Goal: Task Accomplishment & Management: Manage account settings

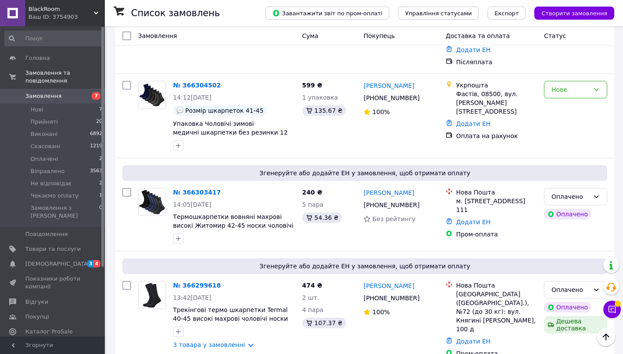
scroll to position [649, 0]
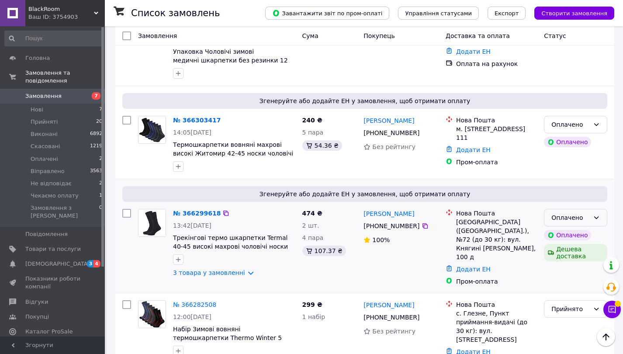
click at [584, 213] on div "Оплачено" at bounding box center [570, 218] width 38 height 10
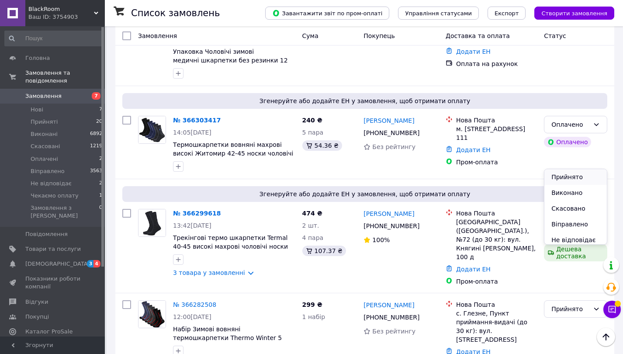
click at [575, 173] on li "Прийнято" at bounding box center [575, 177] width 62 height 16
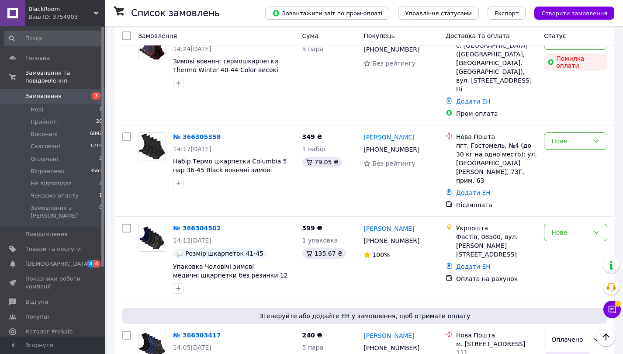
scroll to position [588, 0]
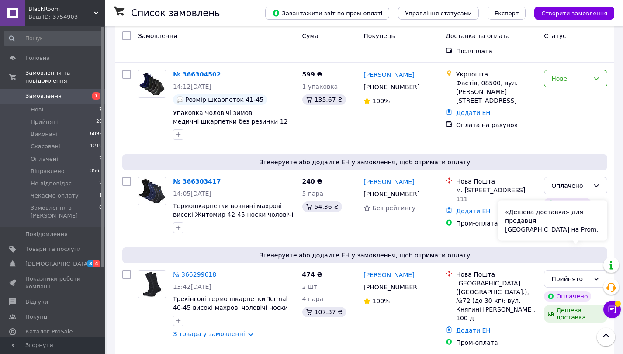
click at [592, 220] on div "«Дешева доставка» для продавця [GEOGRAPHIC_DATA] на Prom." at bounding box center [552, 220] width 109 height 40
click at [604, 270] on div "Прийнято" at bounding box center [575, 278] width 63 height 17
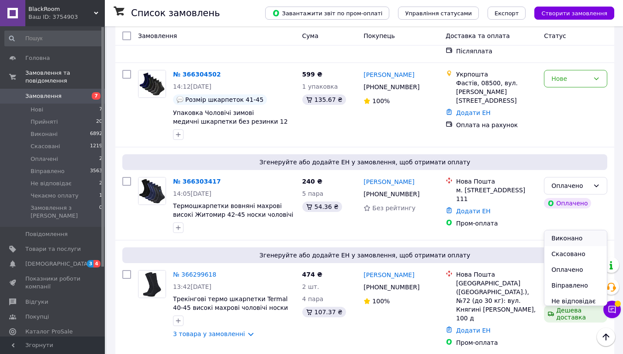
click at [588, 238] on li "Виконано" at bounding box center [575, 238] width 62 height 16
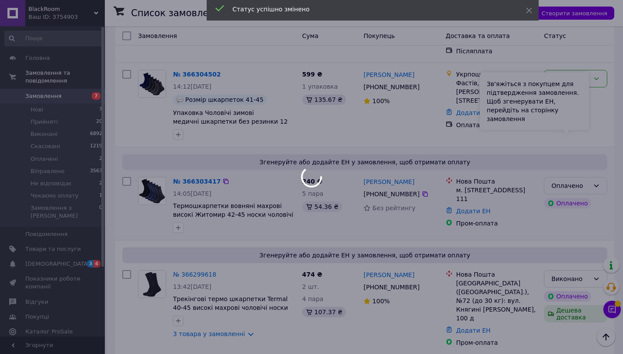
click at [589, 181] on div "Оплачено" at bounding box center [570, 186] width 38 height 10
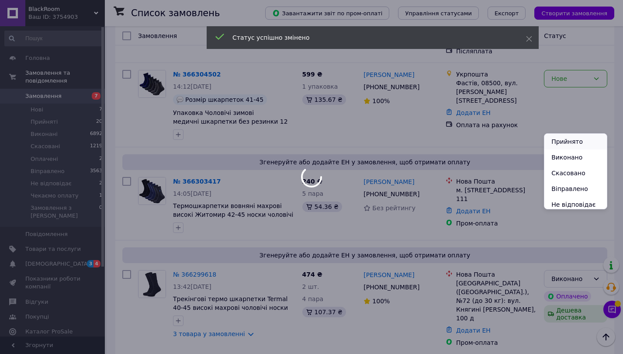
click at [583, 140] on li "Прийнято" at bounding box center [575, 142] width 62 height 16
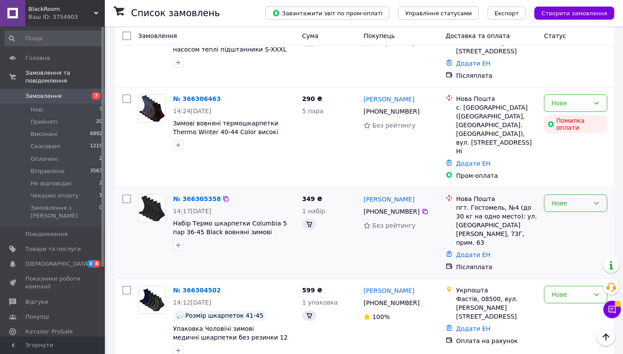
scroll to position [462, 0]
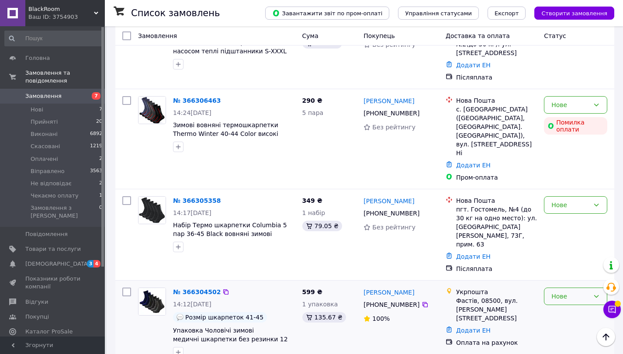
click at [557, 291] on div "Нове" at bounding box center [570, 296] width 38 height 10
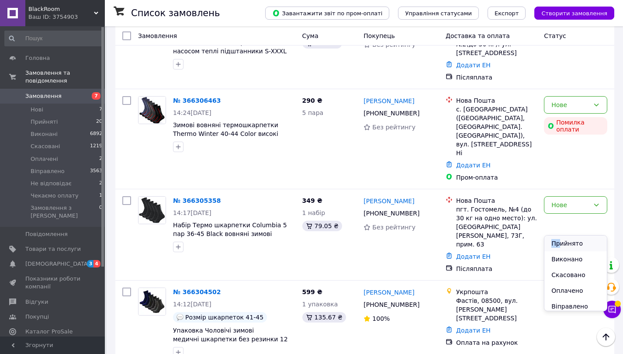
click at [559, 239] on li "Прийнято" at bounding box center [575, 243] width 62 height 16
click at [581, 196] on div "Нове" at bounding box center [575, 204] width 63 height 17
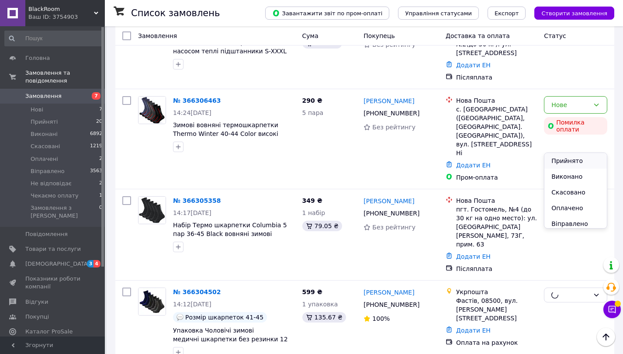
click at [573, 161] on li "Прийнято" at bounding box center [575, 161] width 62 height 16
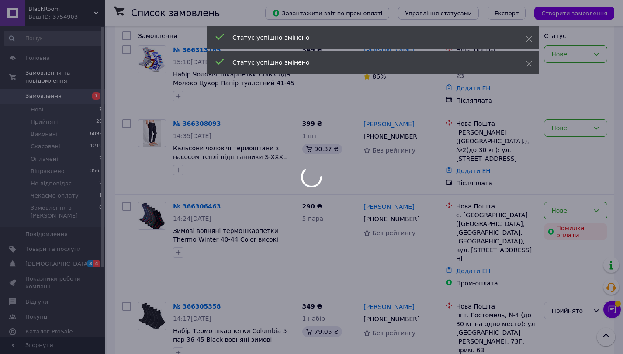
scroll to position [353, 0]
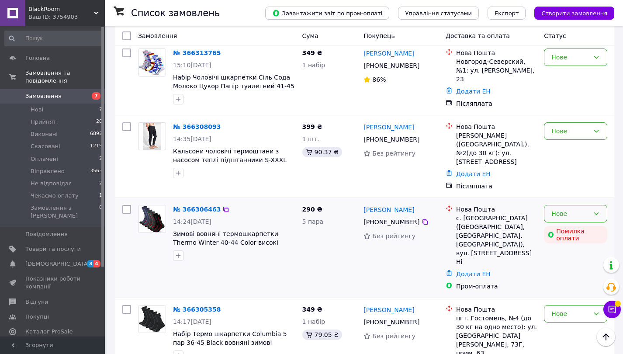
click at [563, 209] on div "Нове" at bounding box center [570, 214] width 38 height 10
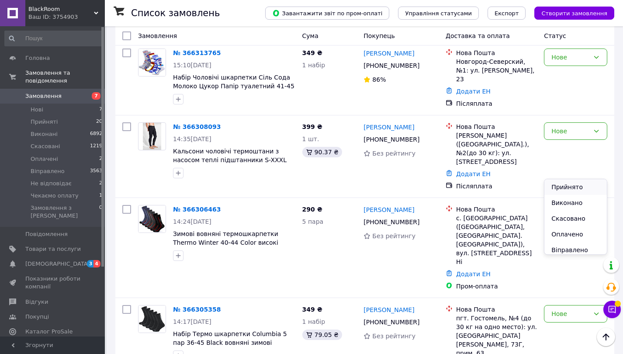
click at [563, 184] on li "Прийнято" at bounding box center [575, 187] width 62 height 16
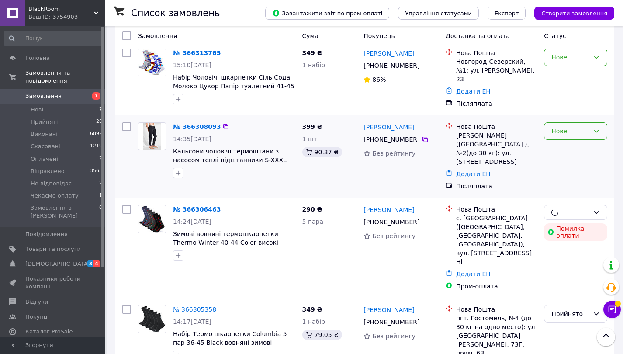
click at [588, 126] on div "Нове" at bounding box center [570, 131] width 38 height 10
click at [578, 114] on li "Прийнято" at bounding box center [575, 113] width 62 height 16
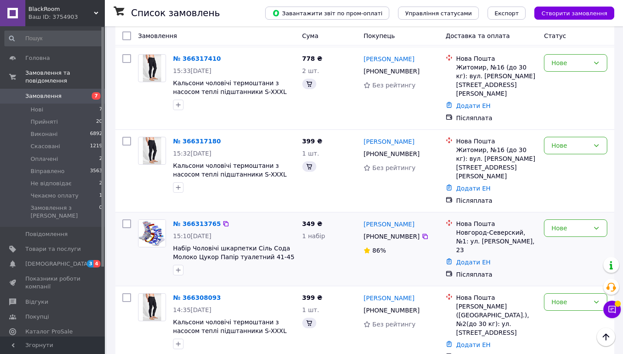
scroll to position [188, 0]
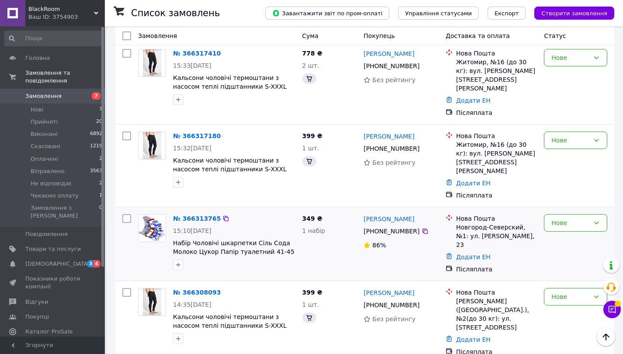
click at [558, 211] on div "Нове" at bounding box center [575, 244] width 70 height 66
click at [558, 214] on div "Нове" at bounding box center [575, 222] width 63 height 17
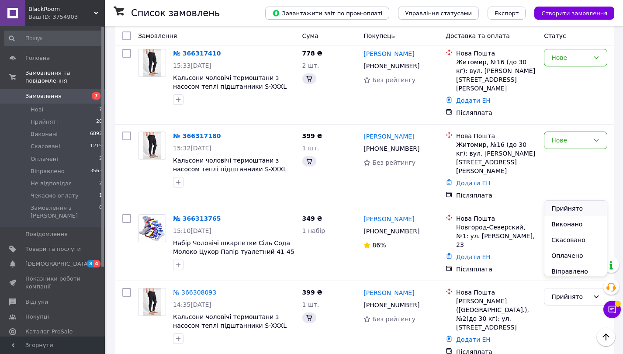
click at [555, 204] on li "Прийнято" at bounding box center [575, 208] width 62 height 16
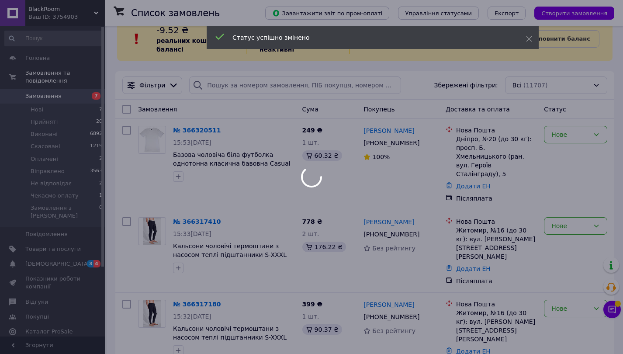
scroll to position [21, 0]
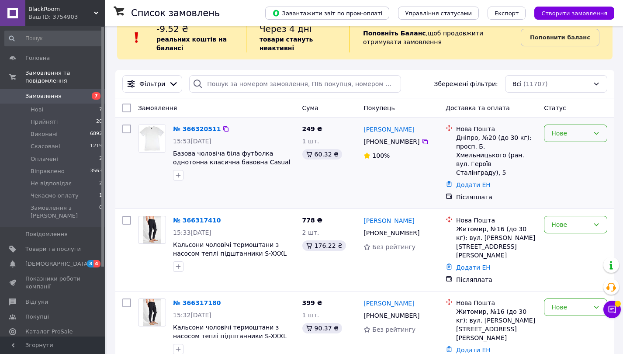
click at [564, 138] on div "Нове" at bounding box center [575, 132] width 63 height 17
click at [562, 152] on li "Прийнято" at bounding box center [575, 152] width 62 height 16
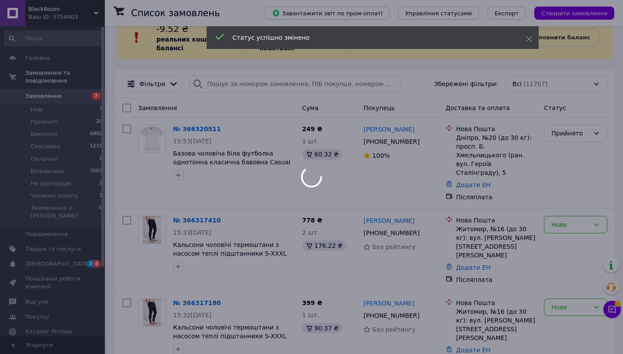
click at [563, 188] on div at bounding box center [311, 177] width 623 height 354
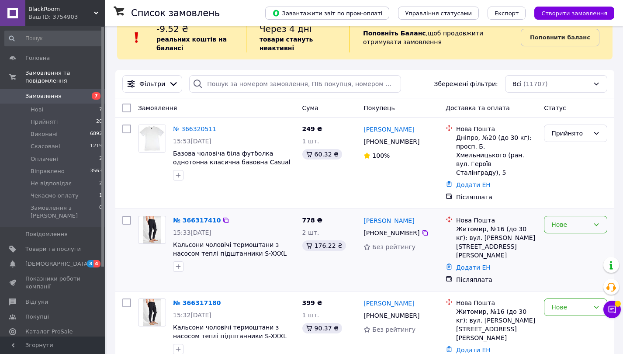
click at [570, 221] on div "Нове" at bounding box center [570, 225] width 38 height 10
click at [566, 231] on li "Прийнято" at bounding box center [575, 235] width 62 height 16
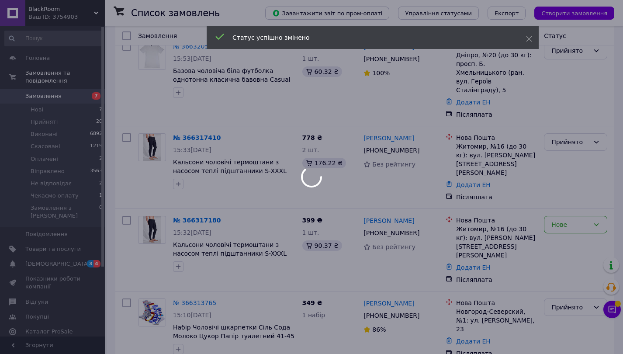
scroll to position [108, 0]
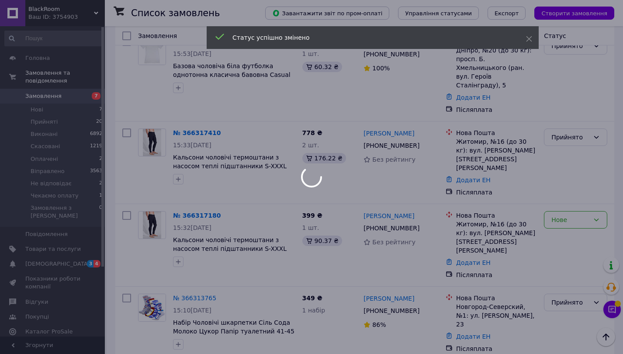
click at [570, 197] on div at bounding box center [311, 177] width 623 height 354
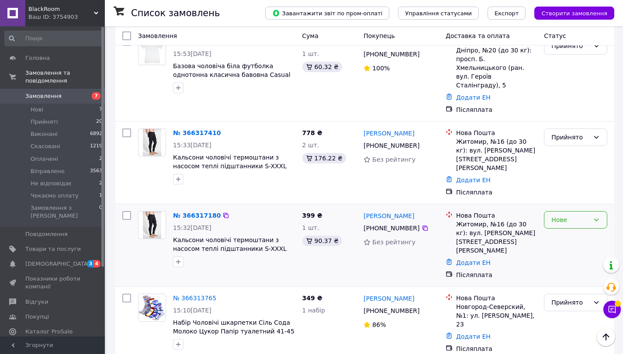
click at [564, 215] on div "Нове" at bounding box center [570, 220] width 38 height 10
click at [562, 213] on li "Прийнято" at bounding box center [575, 218] width 62 height 16
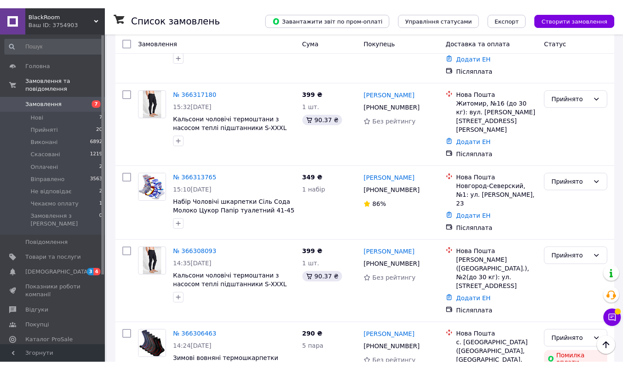
scroll to position [0, 0]
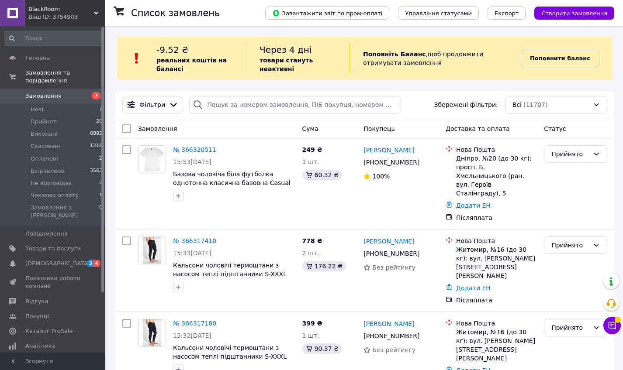
click at [556, 62] on b "Поповнити баланс" at bounding box center [560, 58] width 60 height 7
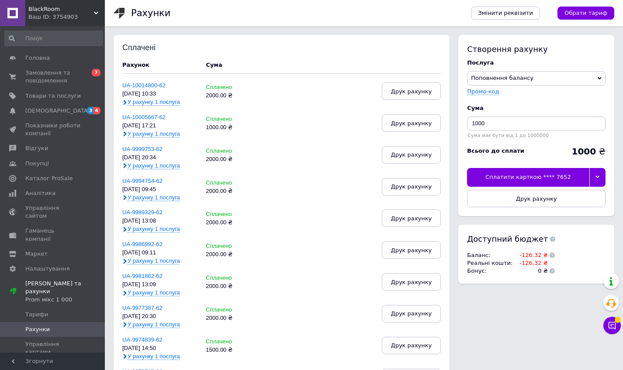
click at [601, 173] on div at bounding box center [597, 177] width 16 height 18
click at [471, 127] on input "1000" at bounding box center [536, 124] width 138 height 14
type input "2000"
click at [601, 175] on div at bounding box center [597, 177] width 16 height 18
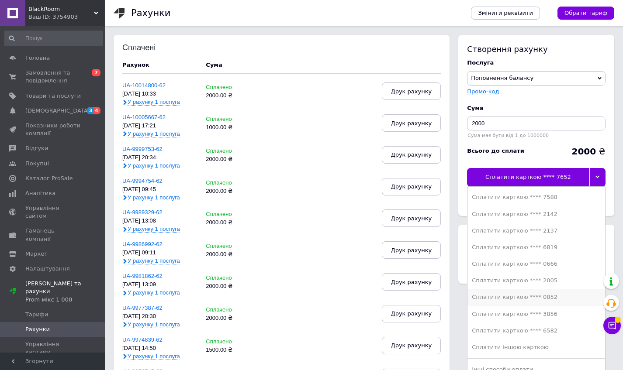
click at [533, 298] on div "Сплатити карткою **** 0852" at bounding box center [536, 298] width 129 height 8
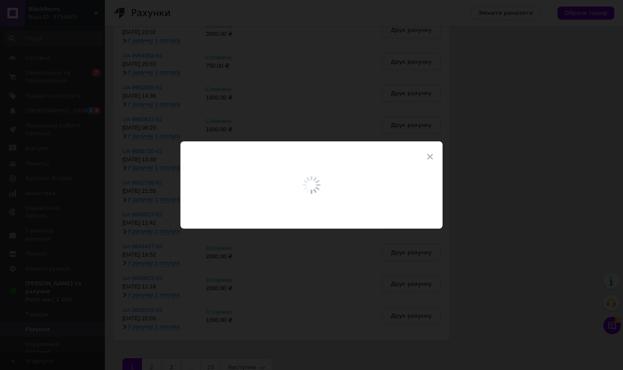
scroll to position [378, 0]
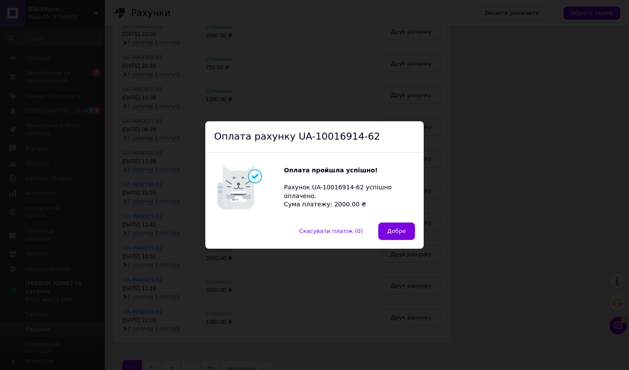
click at [392, 232] on span "Добре" at bounding box center [396, 231] width 18 height 7
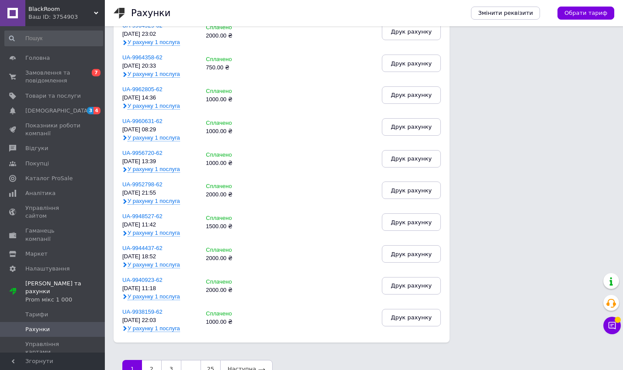
scroll to position [0, 0]
